Goal: Information Seeking & Learning: Find specific fact

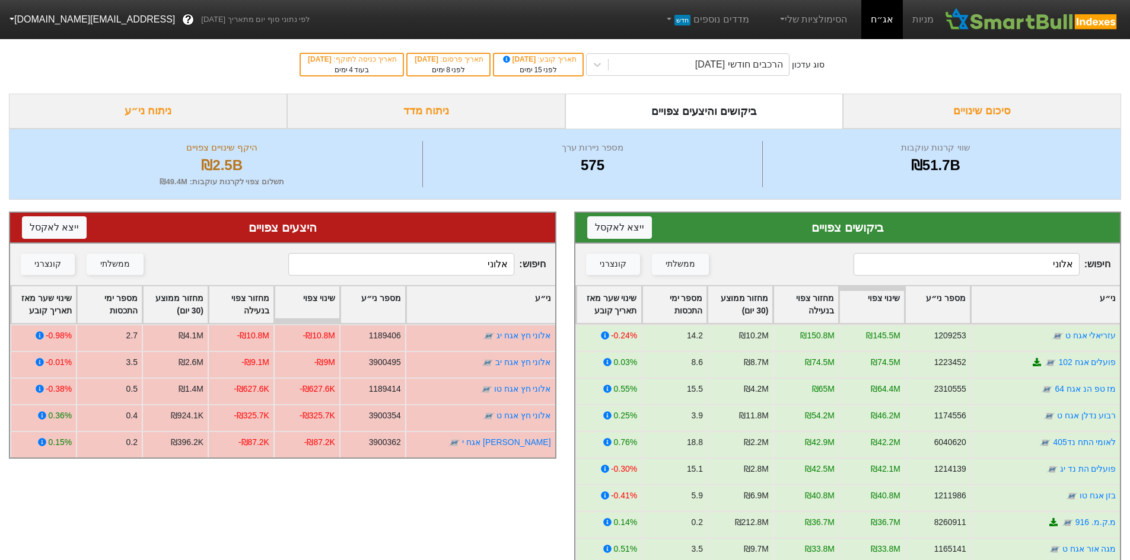
click at [977, 257] on input "אלוני" at bounding box center [966, 264] width 226 height 23
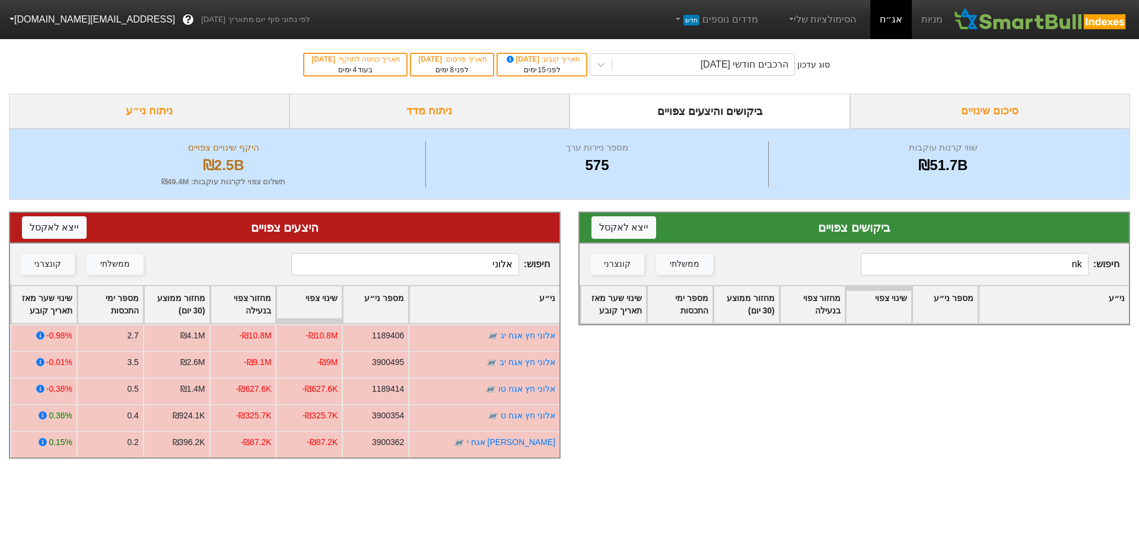
type input "n"
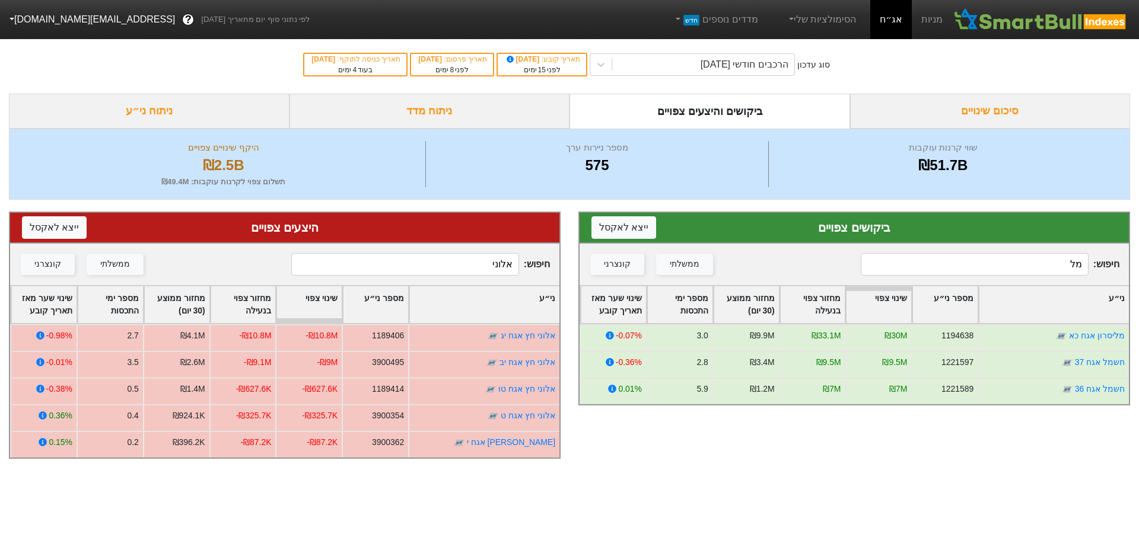
type input "מ"
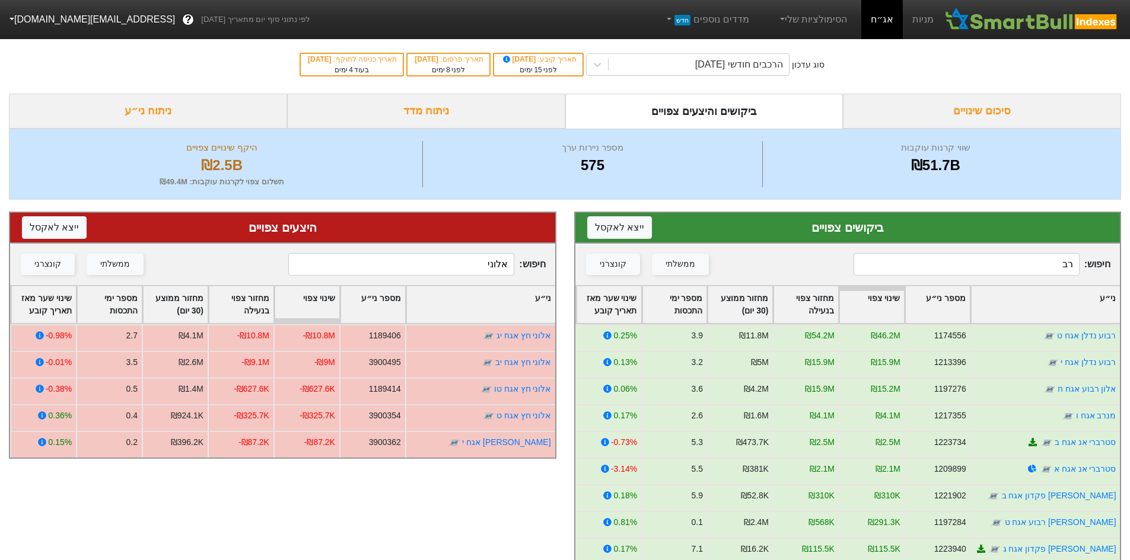
type input "ר"
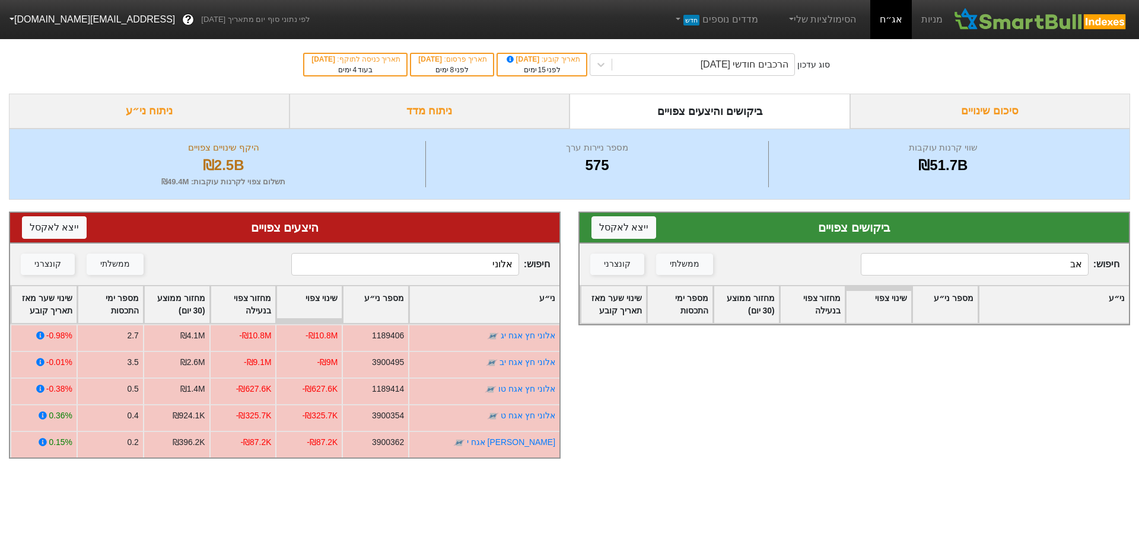
type input "א"
type input "ב"
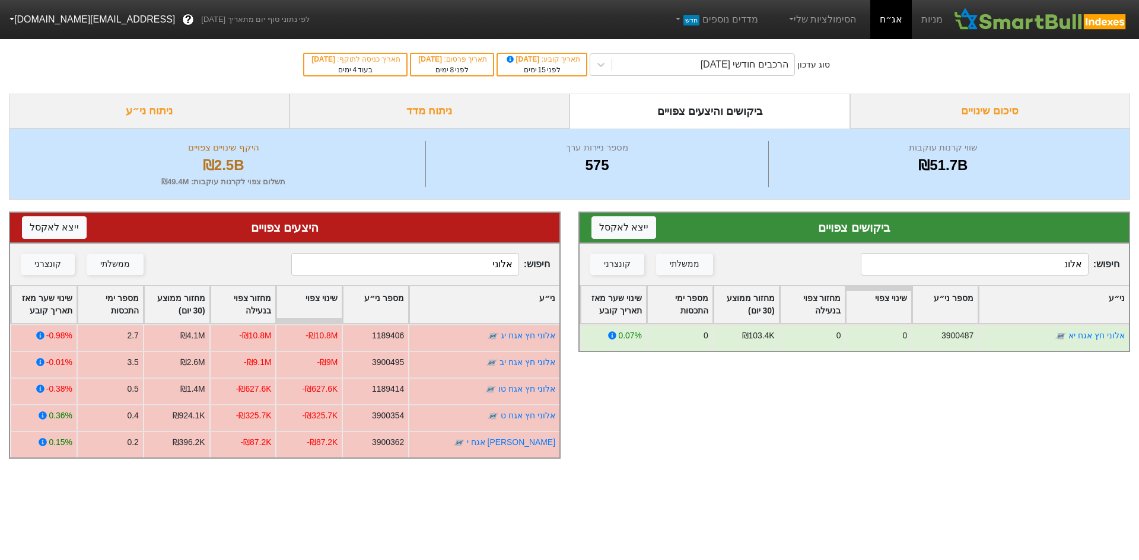
click at [952, 258] on input "אלונ" at bounding box center [975, 264] width 228 height 23
type input "אלונ"
click at [410, 251] on div "חיפוש : אלוני ממשלתי קונצרני" at bounding box center [284, 265] width 549 height 42
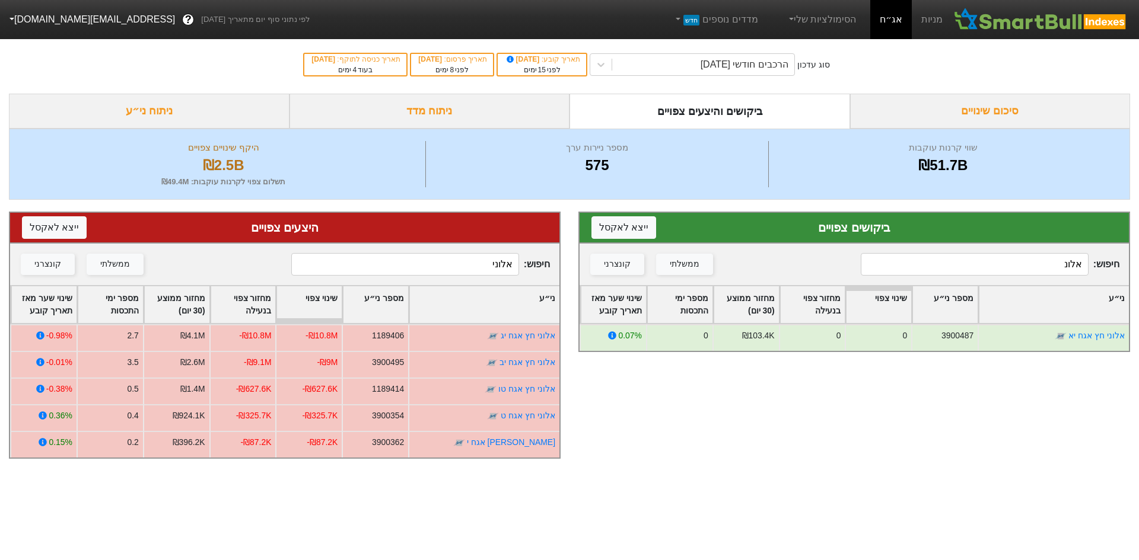
click at [414, 256] on input "אלוני" at bounding box center [405, 264] width 228 height 23
type input "ע"
